Goal: Find specific page/section: Find specific page/section

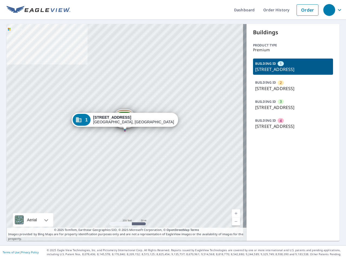
click at [173, 130] on div "2 [STREET_ADDRESS] 3 [STREET_ADDRESS] 4 [STREET_ADDRESS] 1 [STREET_ADDRESS]" at bounding box center [126, 132] width 240 height 217
click at [329, 10] on div "button" at bounding box center [329, 10] width 12 height 12
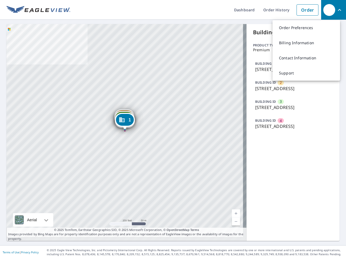
click at [125, 130] on div at bounding box center [125, 130] width 2 height 2
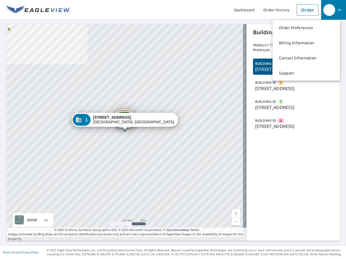
click at [125, 130] on div at bounding box center [125, 130] width 2 height 2
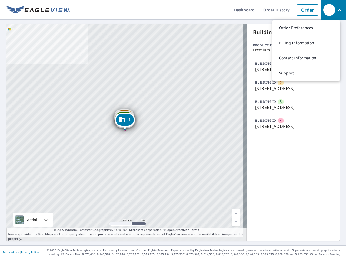
click at [125, 130] on div at bounding box center [125, 130] width 2 height 2
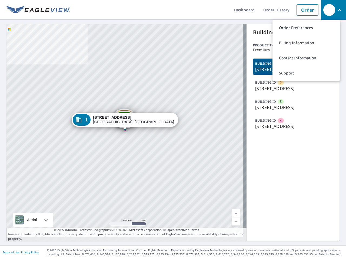
click at [33, 216] on div "Aerial" at bounding box center [31, 220] width 13 height 14
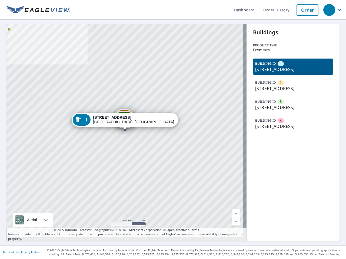
click at [232, 210] on link "Current Level 17, Zoom In" at bounding box center [236, 214] width 8 height 8
click at [232, 218] on link "Current Level 17, Zoom Out" at bounding box center [236, 222] width 8 height 8
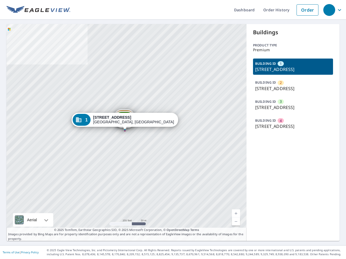
click at [289, 108] on div "BUILDING ID [GEOGRAPHIC_DATA][STREET_ADDRESS] ID [GEOGRAPHIC_DATA][STREET_ADDRE…" at bounding box center [293, 95] width 80 height 73
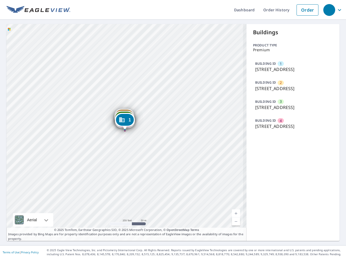
click at [289, 70] on p "[STREET_ADDRESS]" at bounding box center [293, 69] width 76 height 6
